Goal: Information Seeking & Learning: Learn about a topic

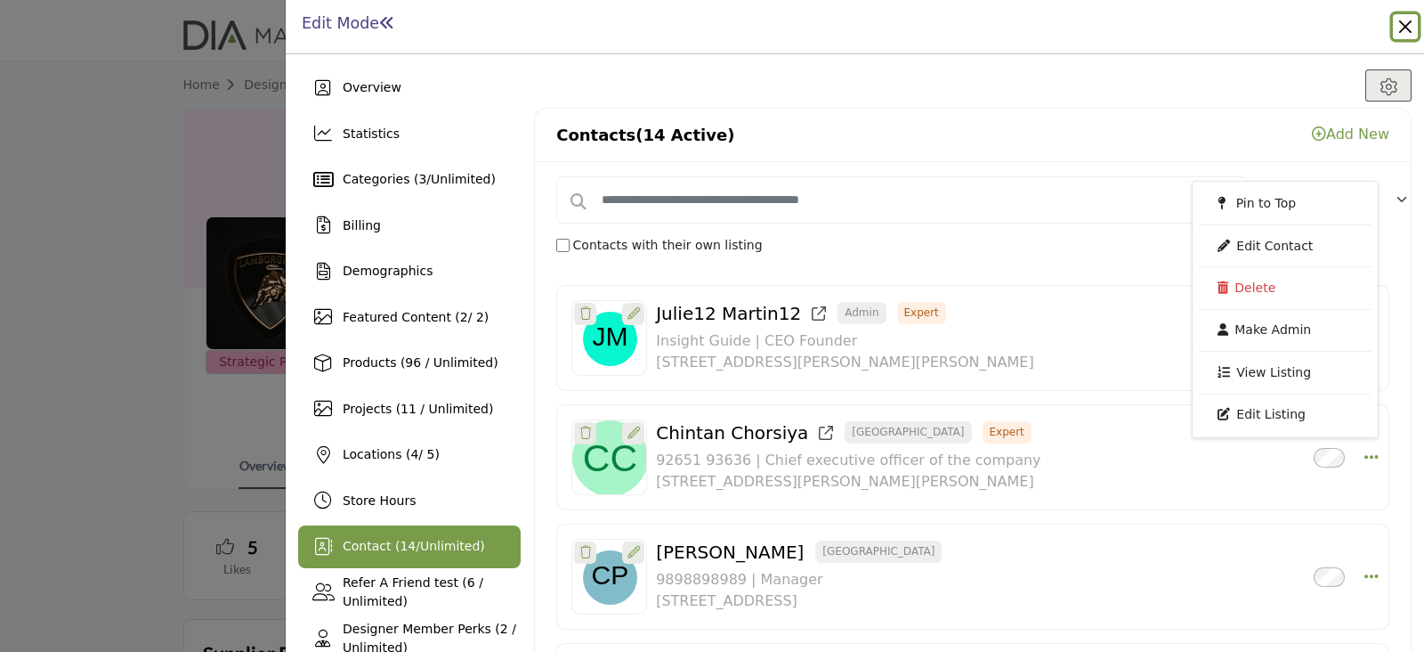
click at [1402, 28] on button "Close" at bounding box center [1405, 26] width 25 height 25
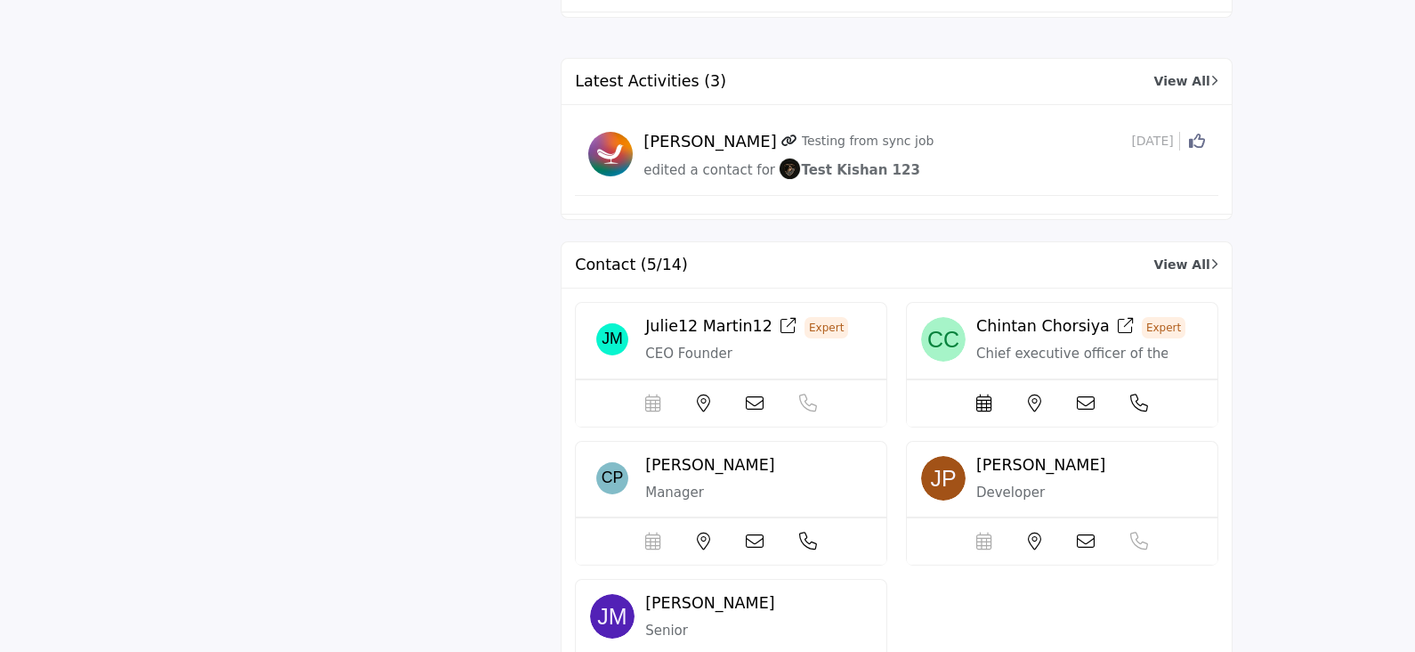
scroll to position [5069, 0]
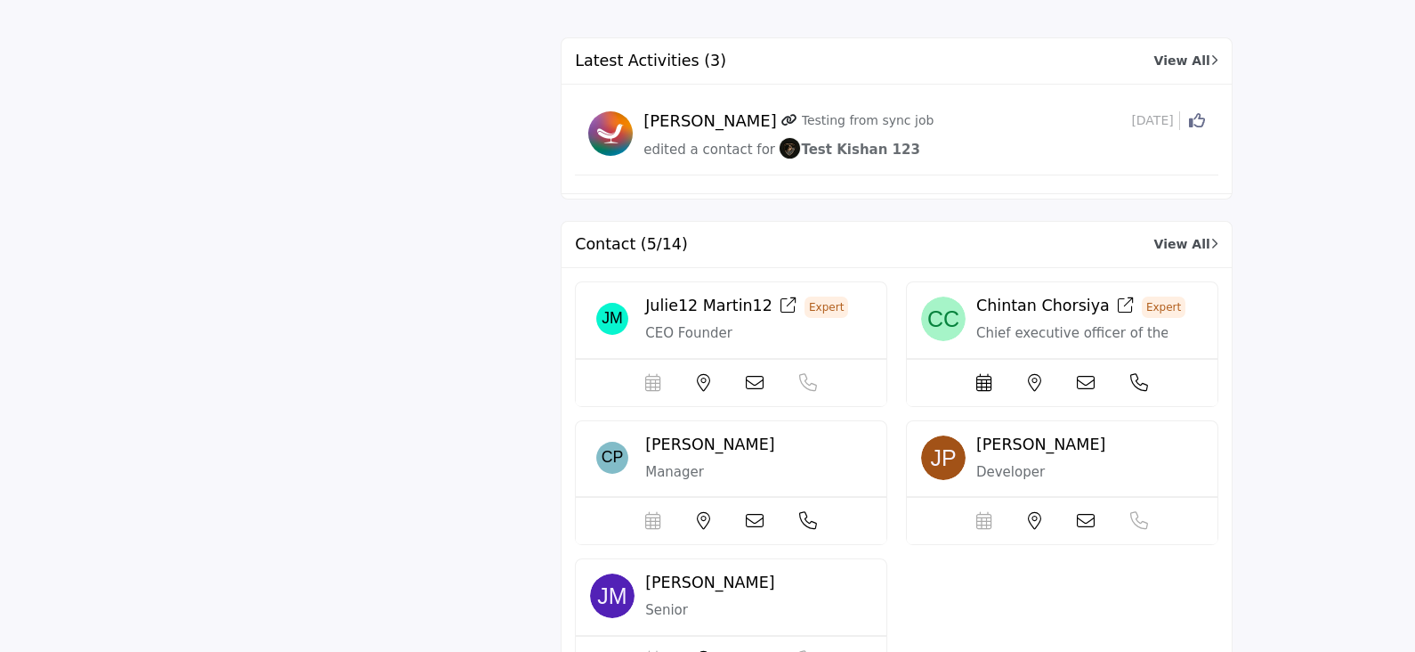
click at [1183, 235] on link "View All" at bounding box center [1186, 244] width 64 height 19
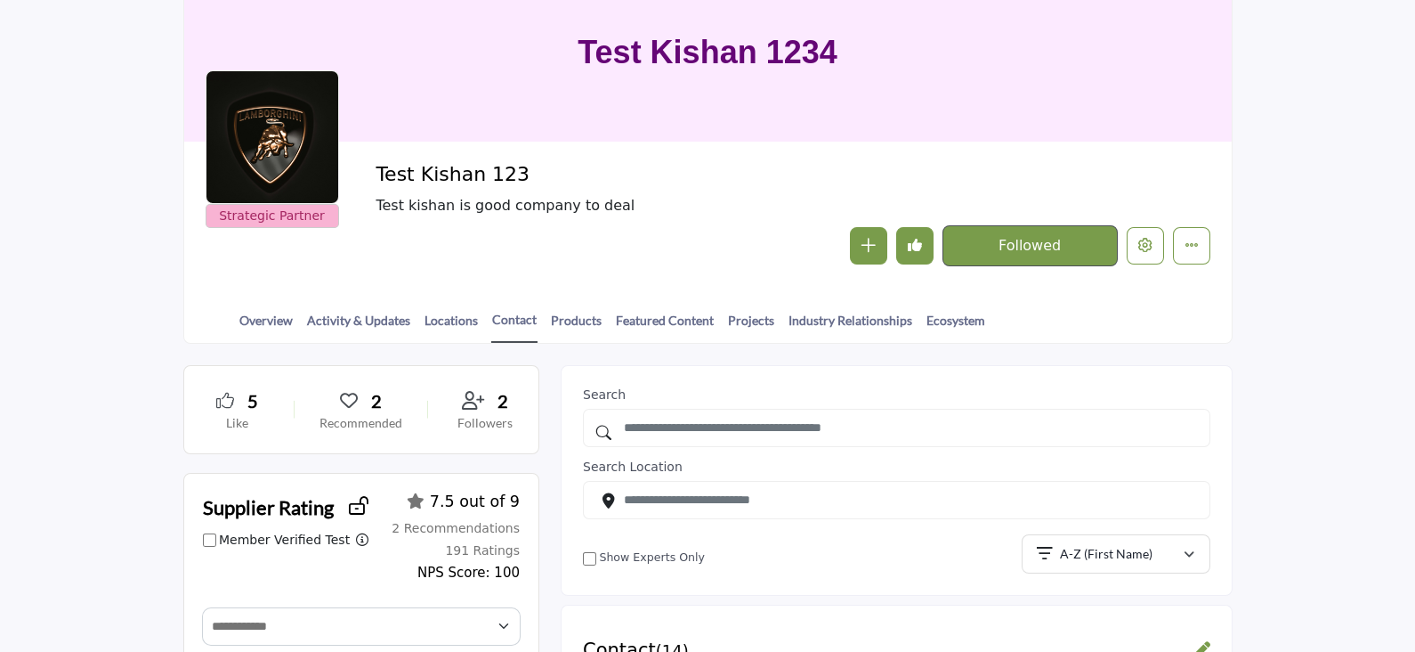
scroll to position [145, 0]
click at [751, 318] on link "Projects" at bounding box center [751, 327] width 48 height 31
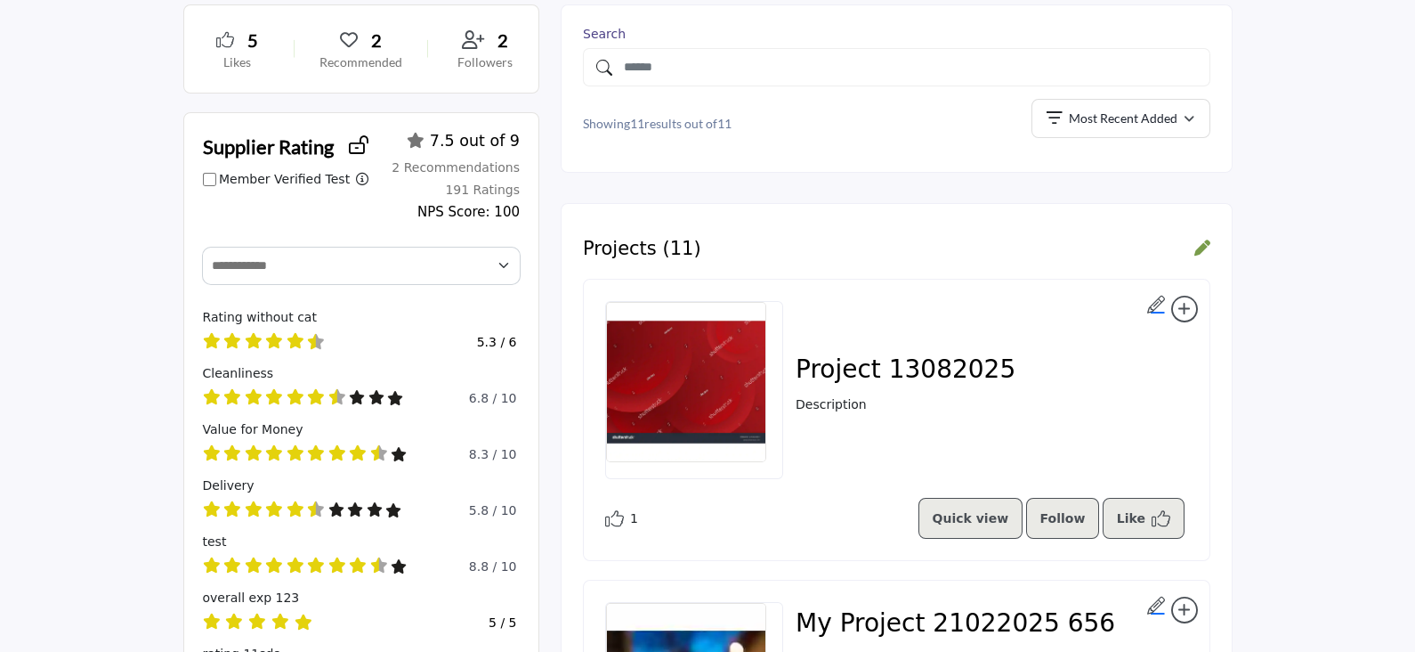
scroll to position [514, 0]
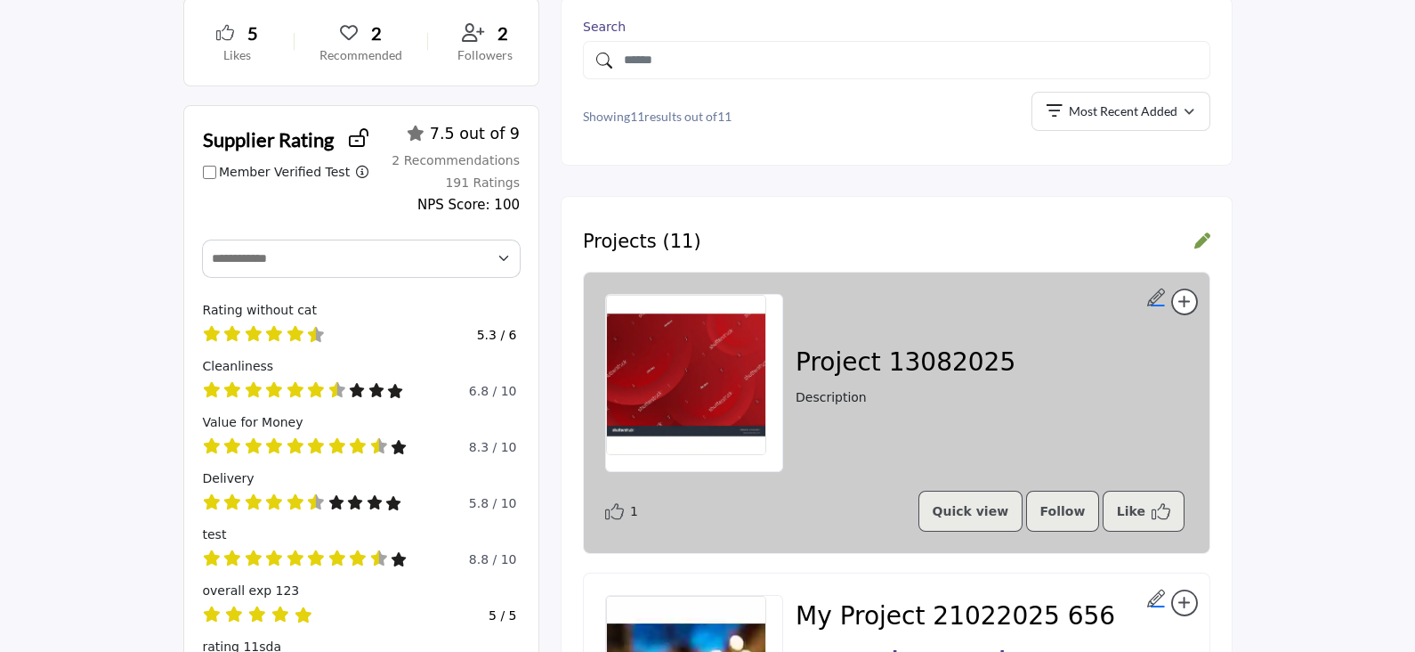
click at [809, 409] on div "Project 13082025 Description" at bounding box center [906, 383] width 220 height 72
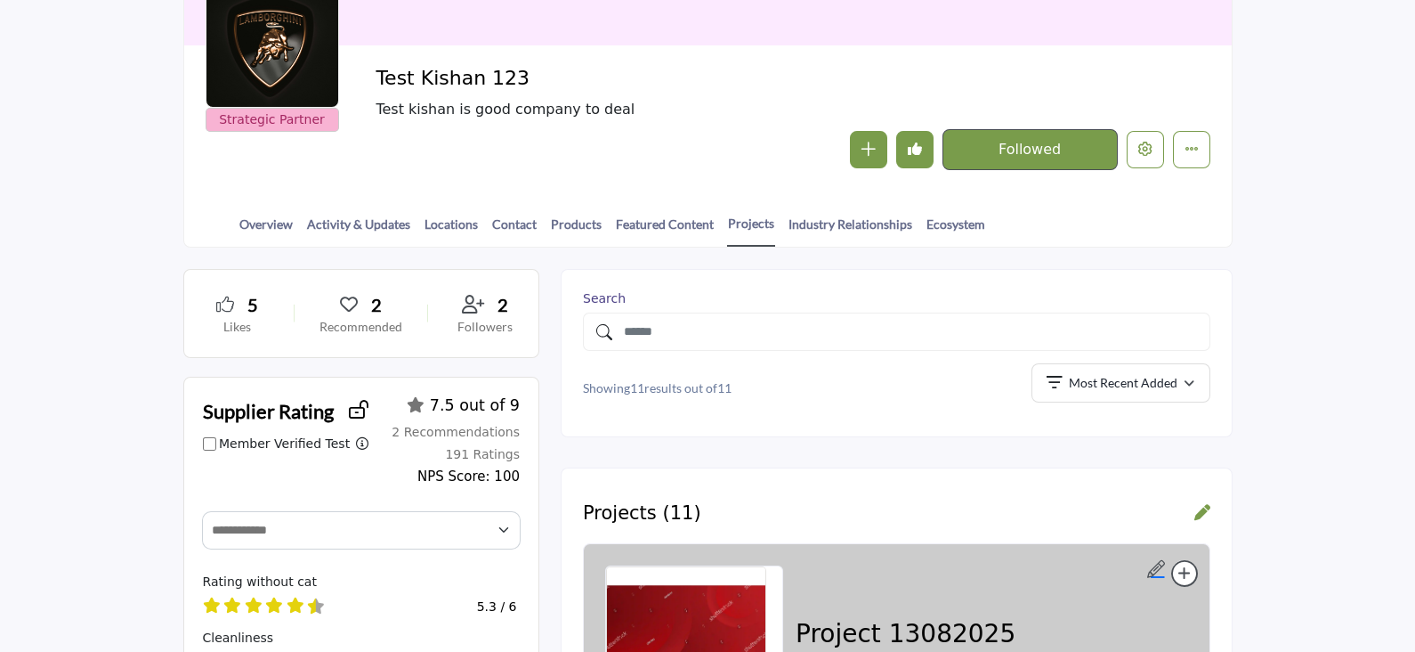
scroll to position [202, 0]
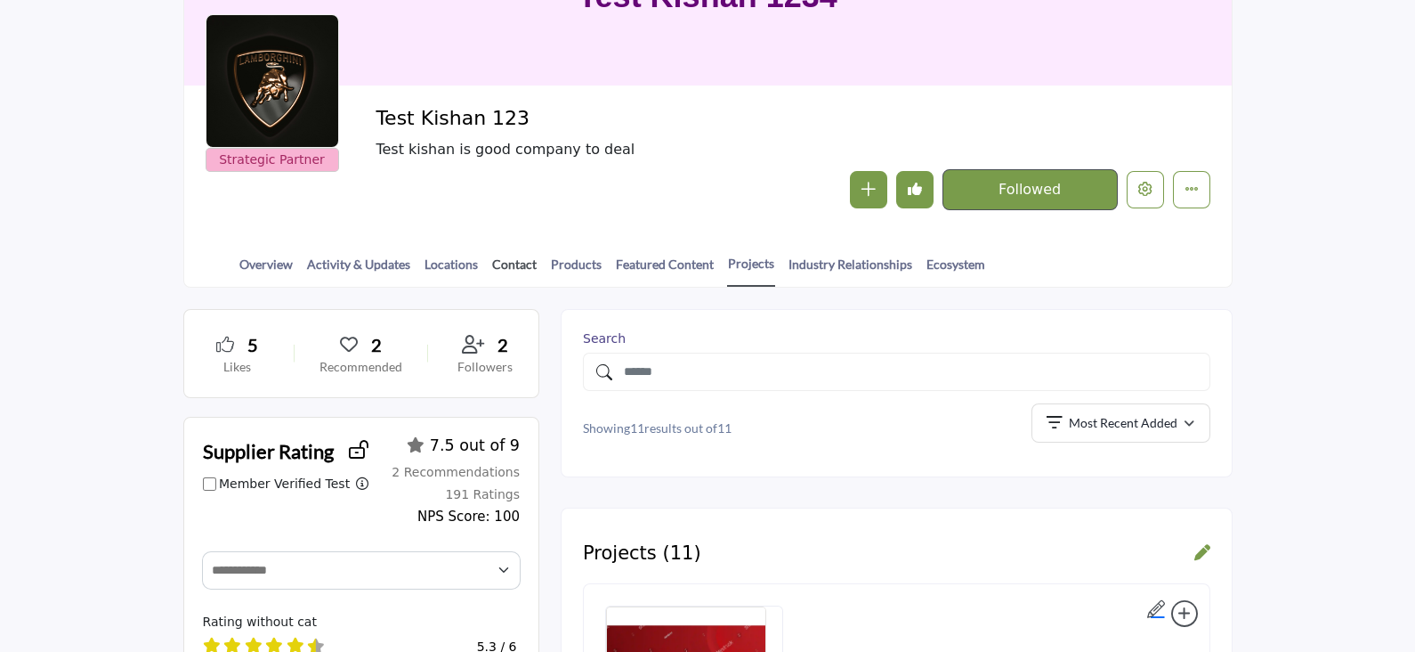
click at [504, 268] on link "Contact" at bounding box center [514, 270] width 46 height 31
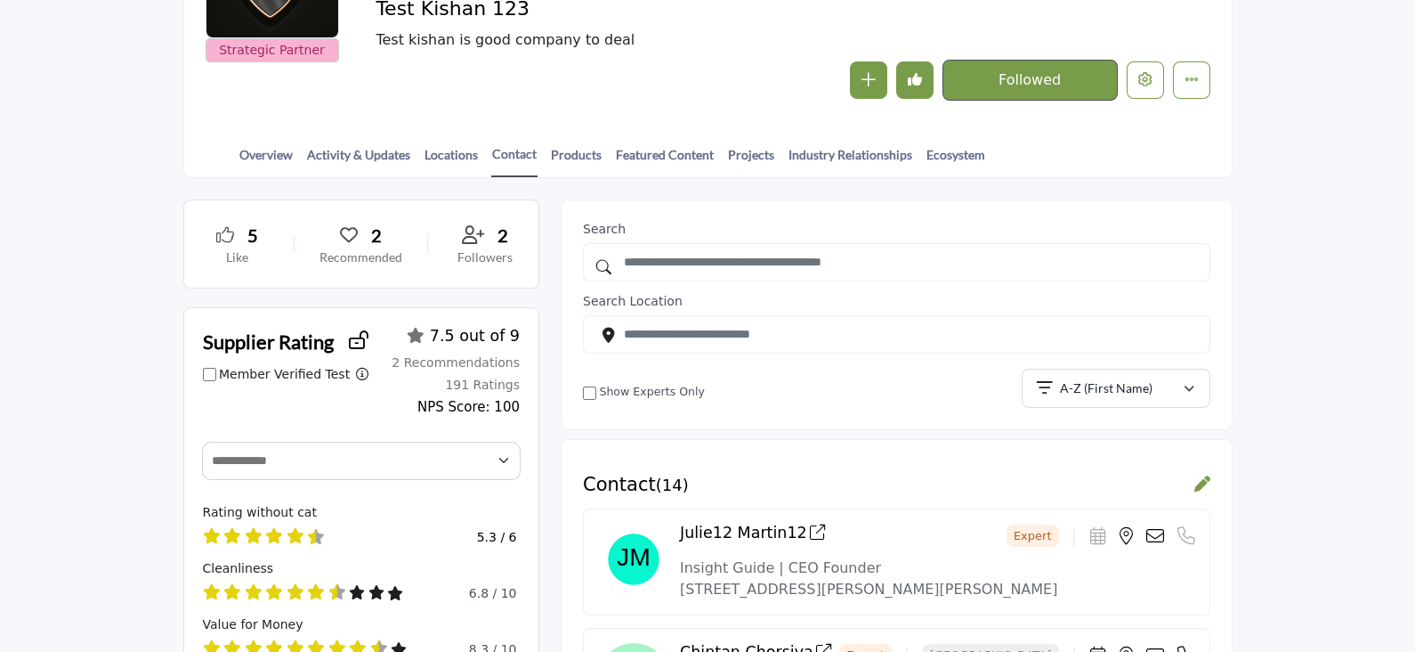
scroll to position [306, 0]
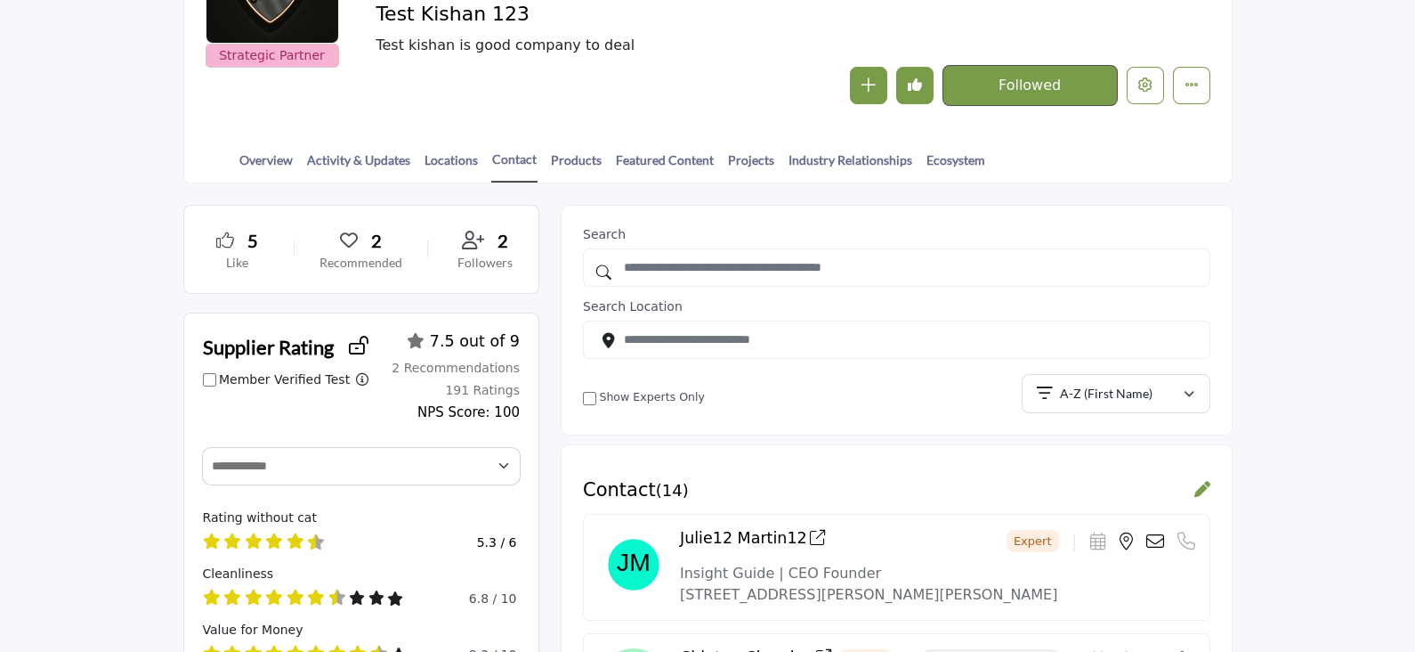
click at [630, 555] on img at bounding box center [633, 564] width 71 height 71
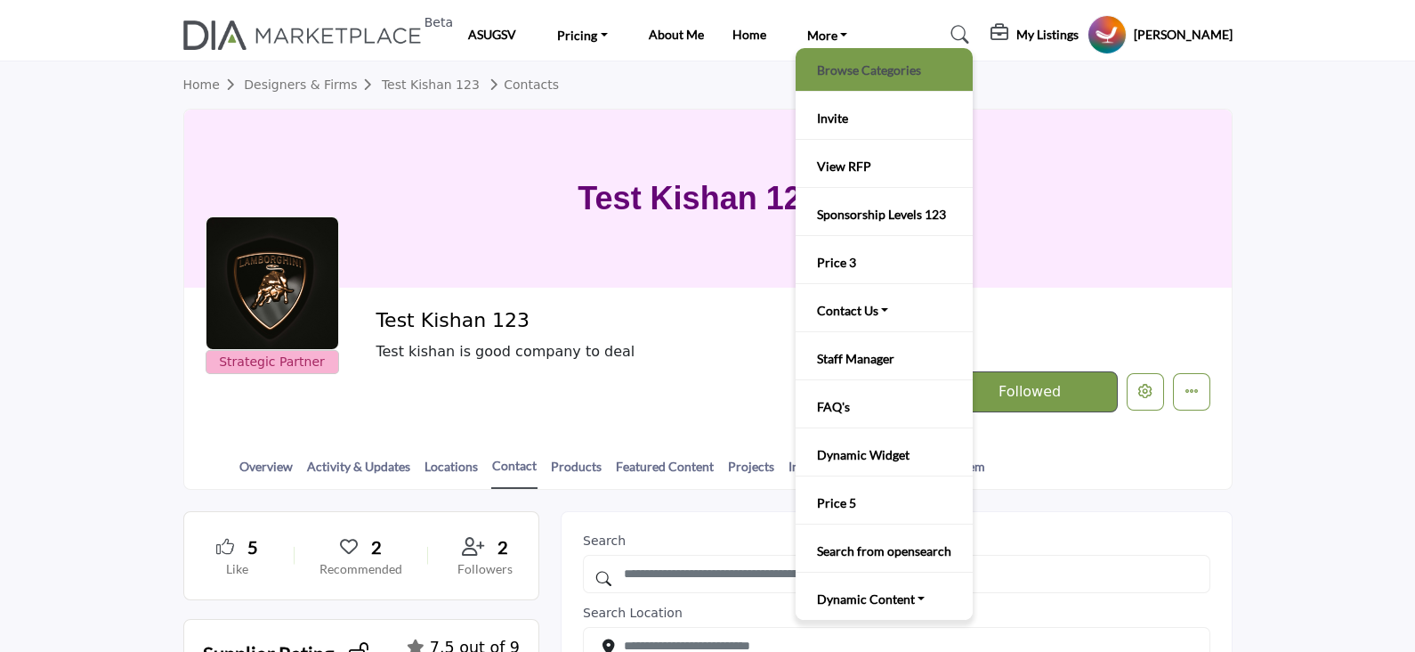
click at [845, 72] on link "Browse Categories" at bounding box center [884, 69] width 159 height 25
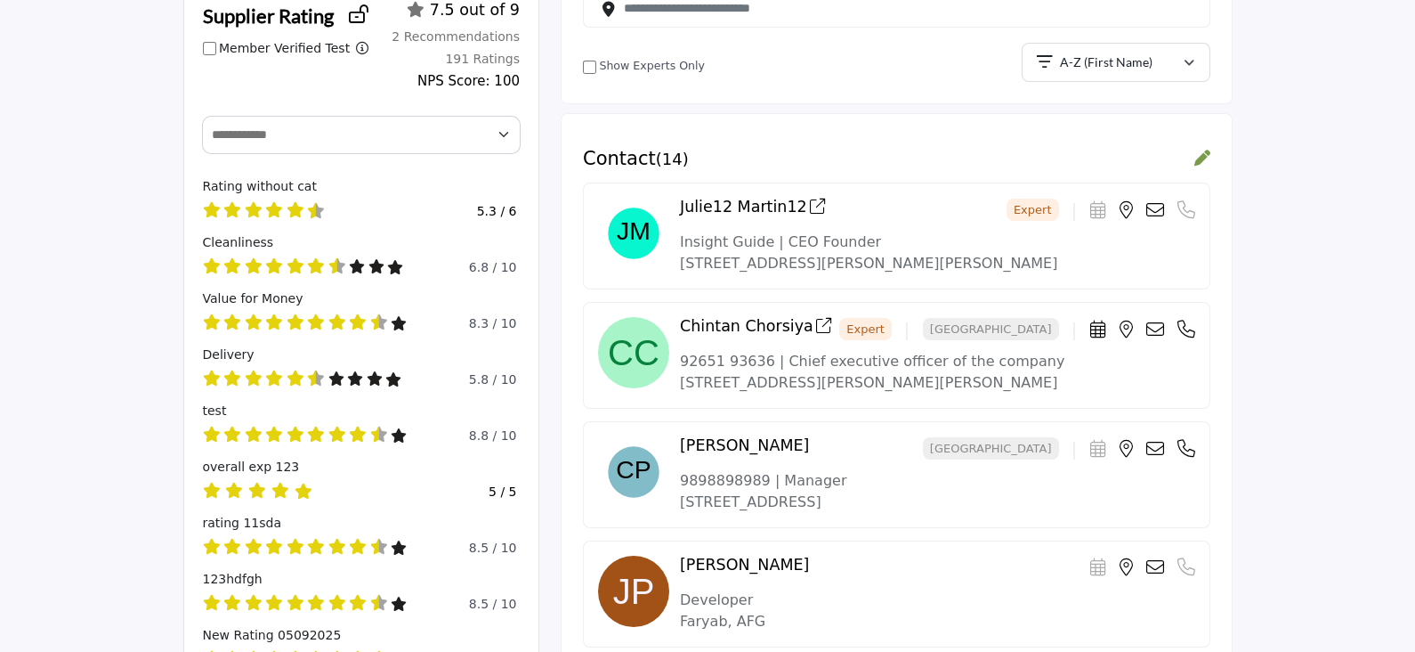
scroll to position [241, 0]
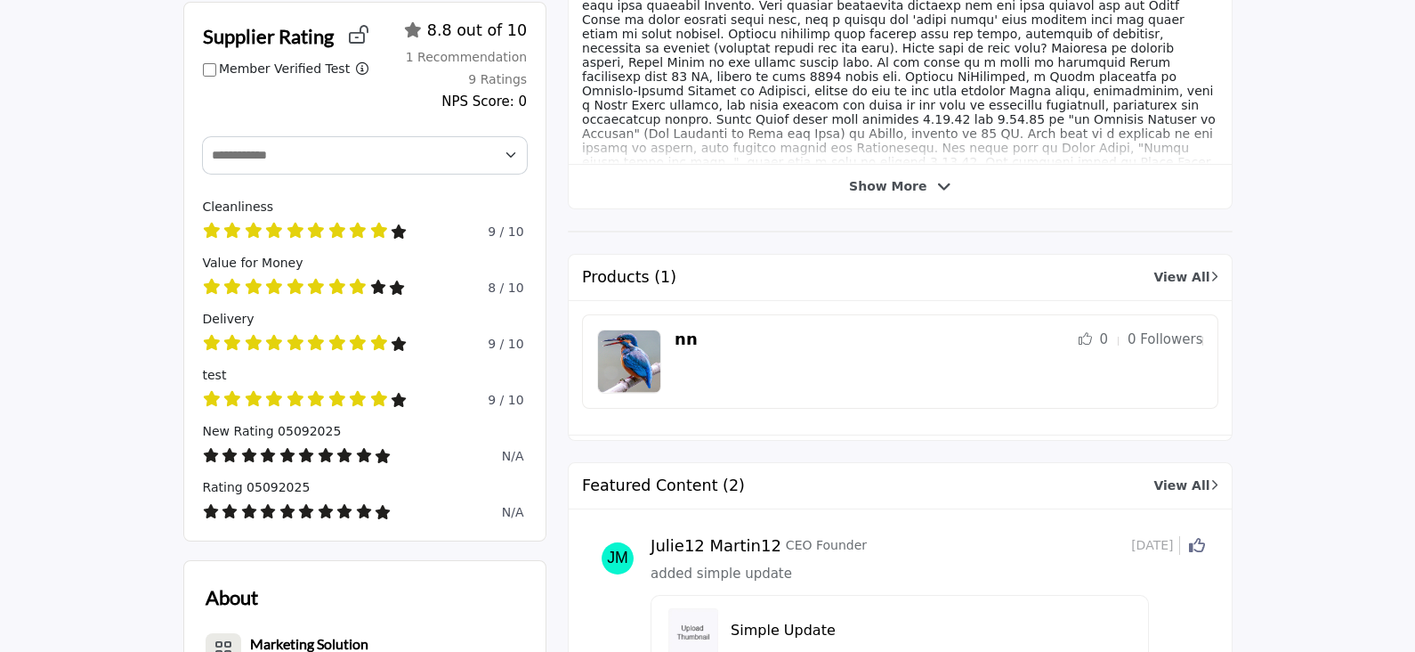
scroll to position [601, 0]
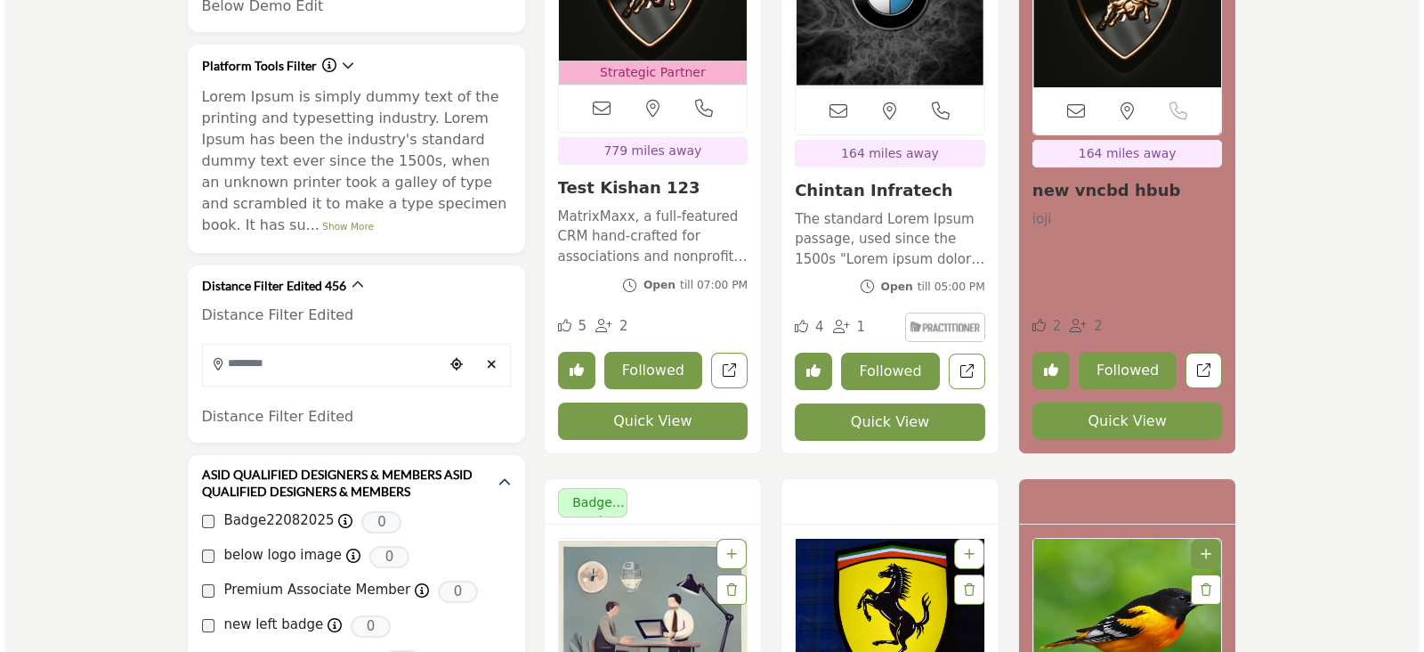
scroll to position [754, 0]
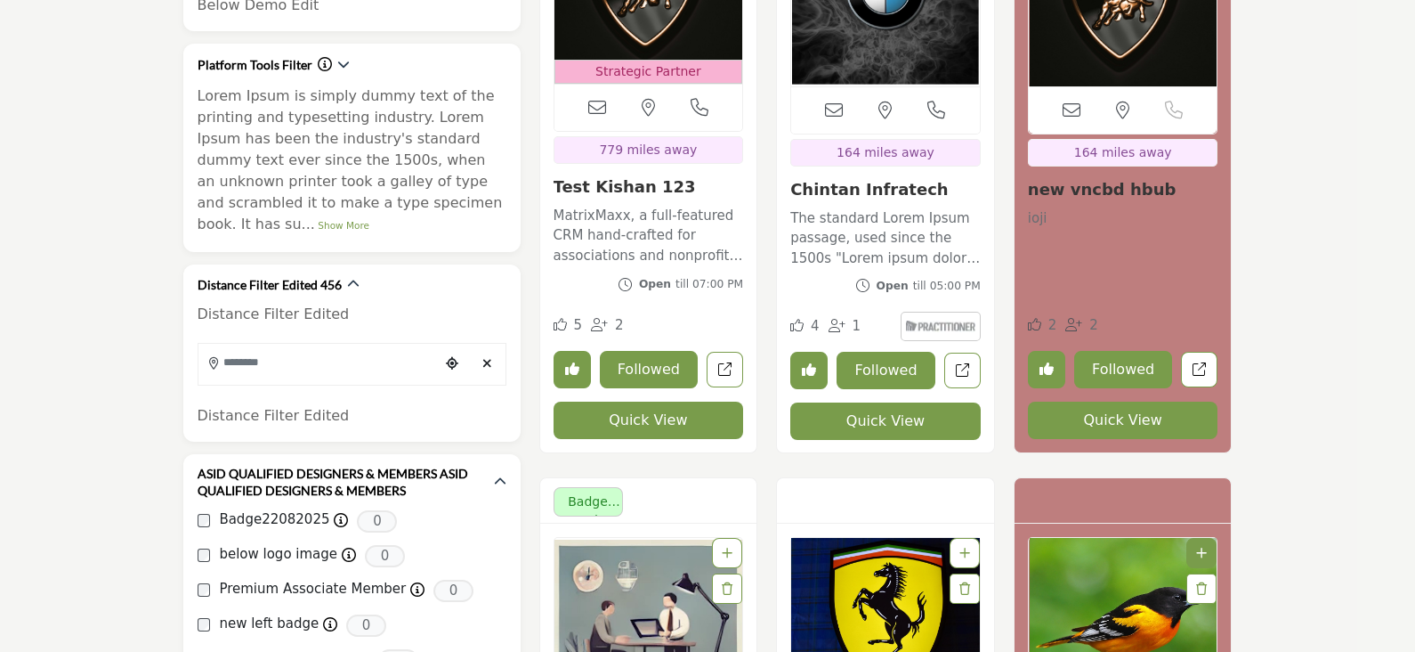
click at [644, 427] on button "Quick View" at bounding box center [649, 419] width 190 height 37
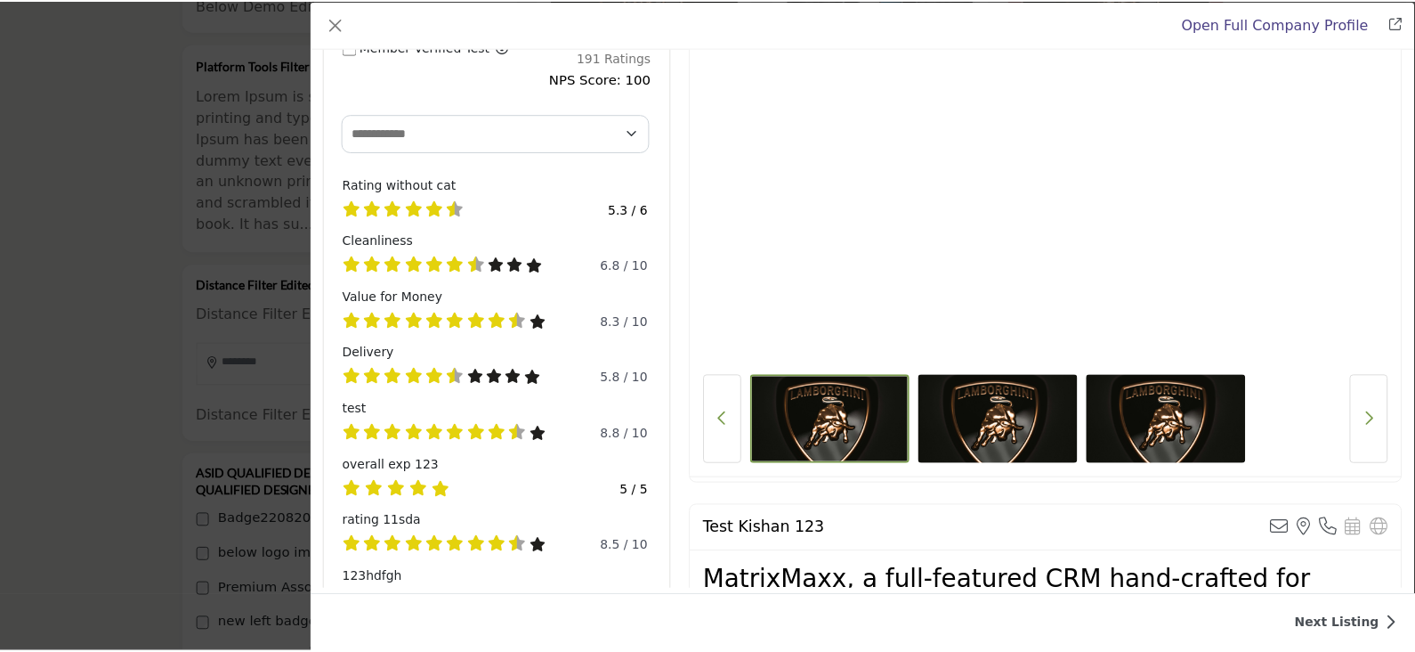
scroll to position [0, 0]
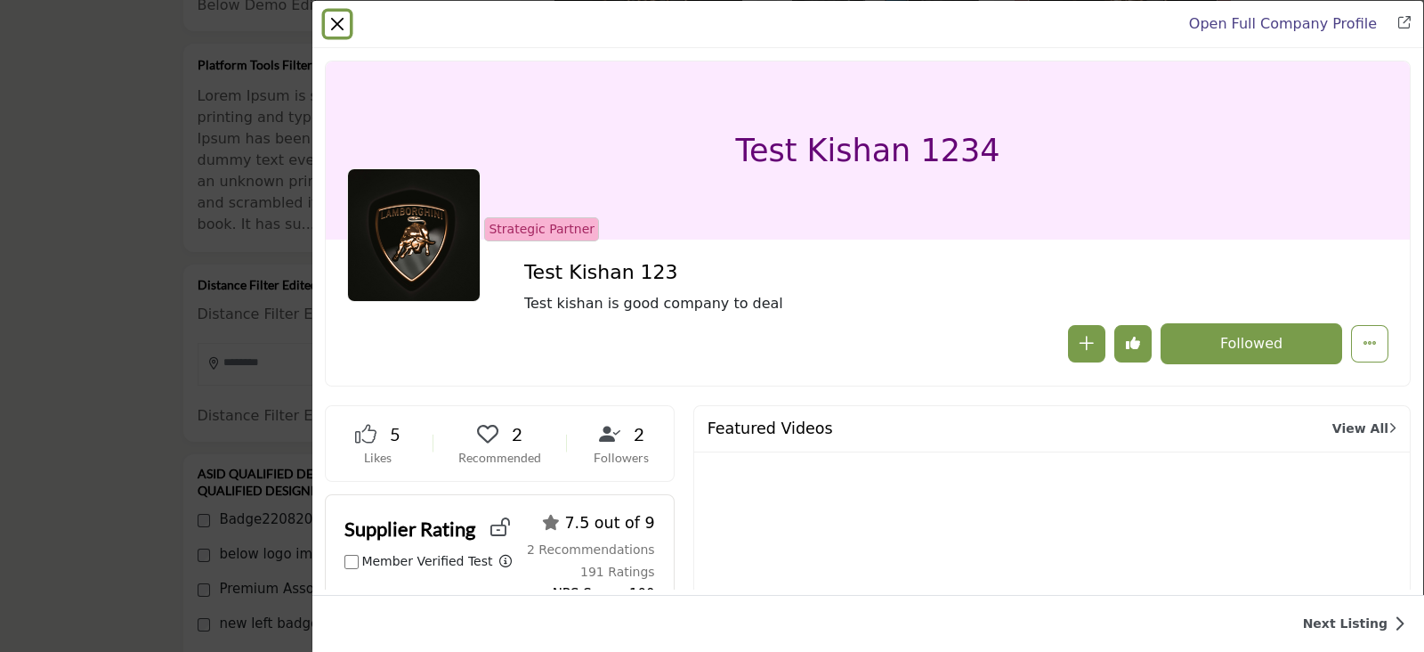
click at [336, 23] on button "Close" at bounding box center [337, 24] width 25 height 25
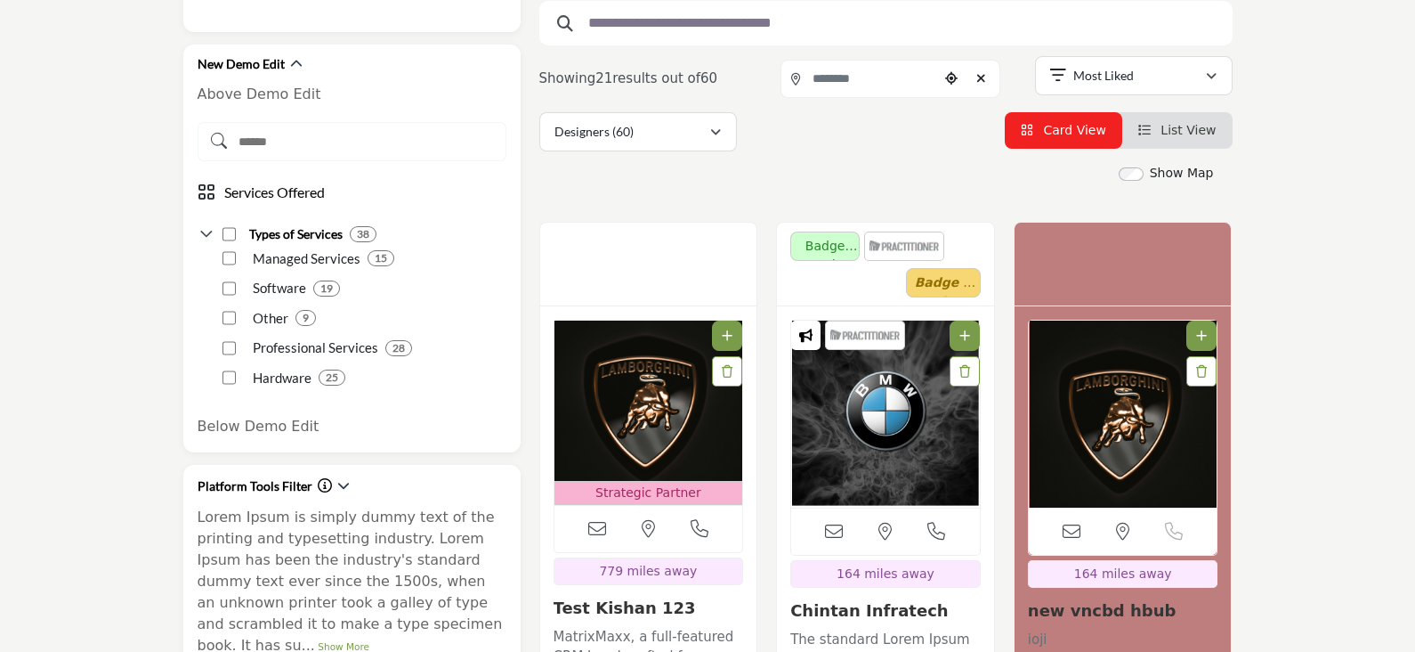
scroll to position [337, 0]
